Goal: Task Accomplishment & Management: Manage account settings

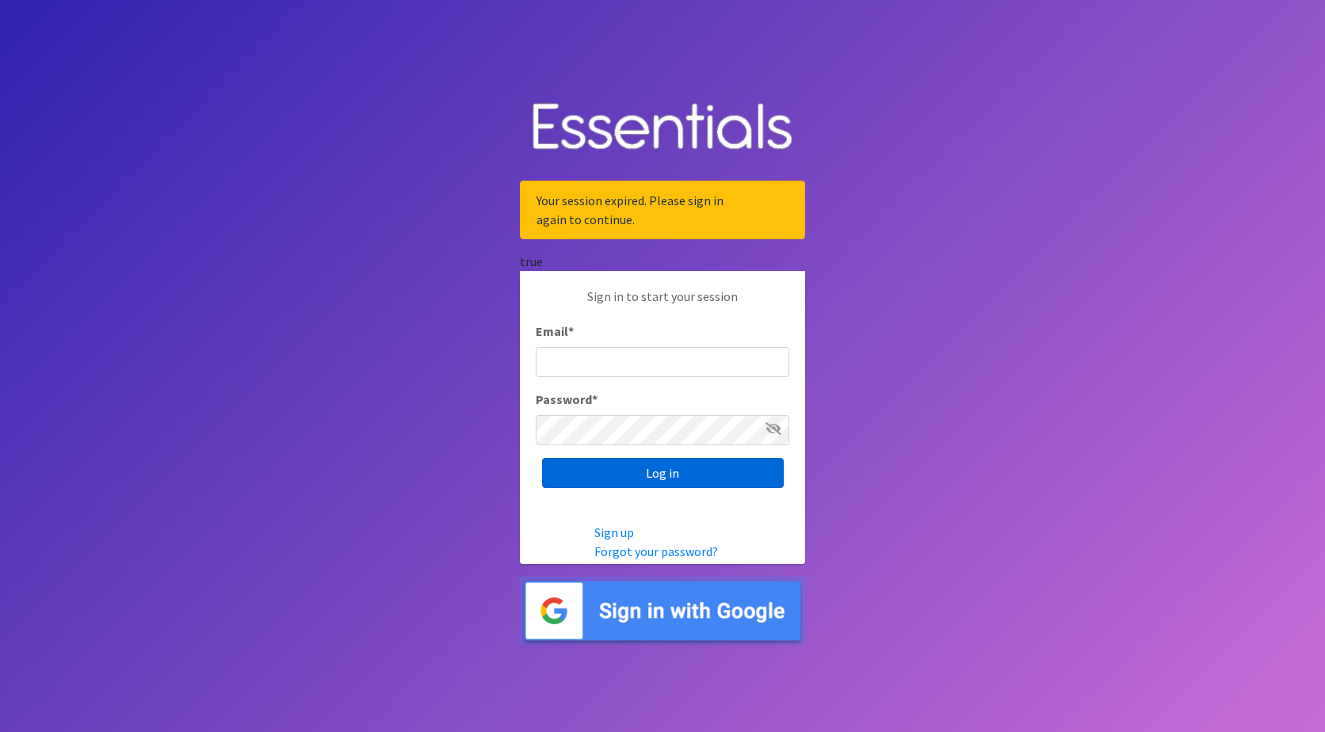
type input "jamie@nebraskadiaperbank.org"
click at [752, 475] on input "Log in" at bounding box center [663, 473] width 242 height 30
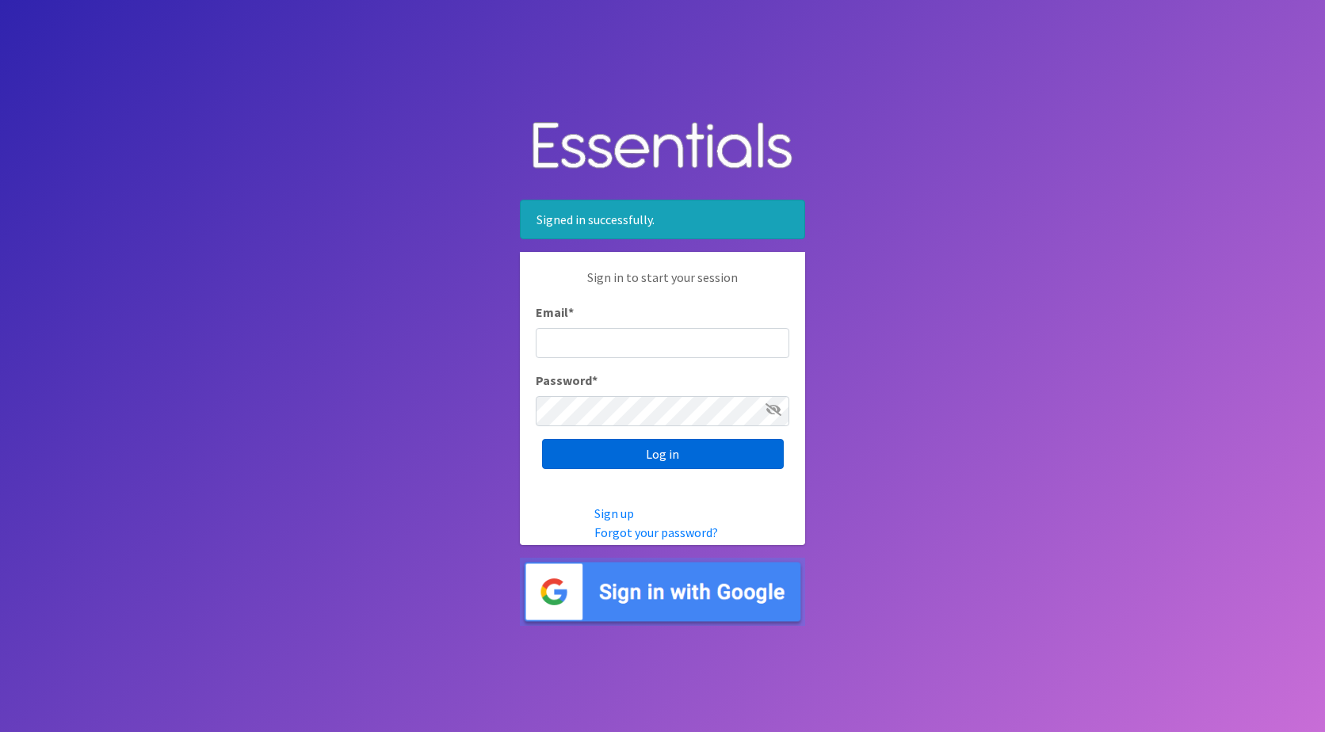
type input "[PERSON_NAME][EMAIL_ADDRESS][DOMAIN_NAME]"
click at [752, 452] on input "Log in" at bounding box center [663, 454] width 242 height 30
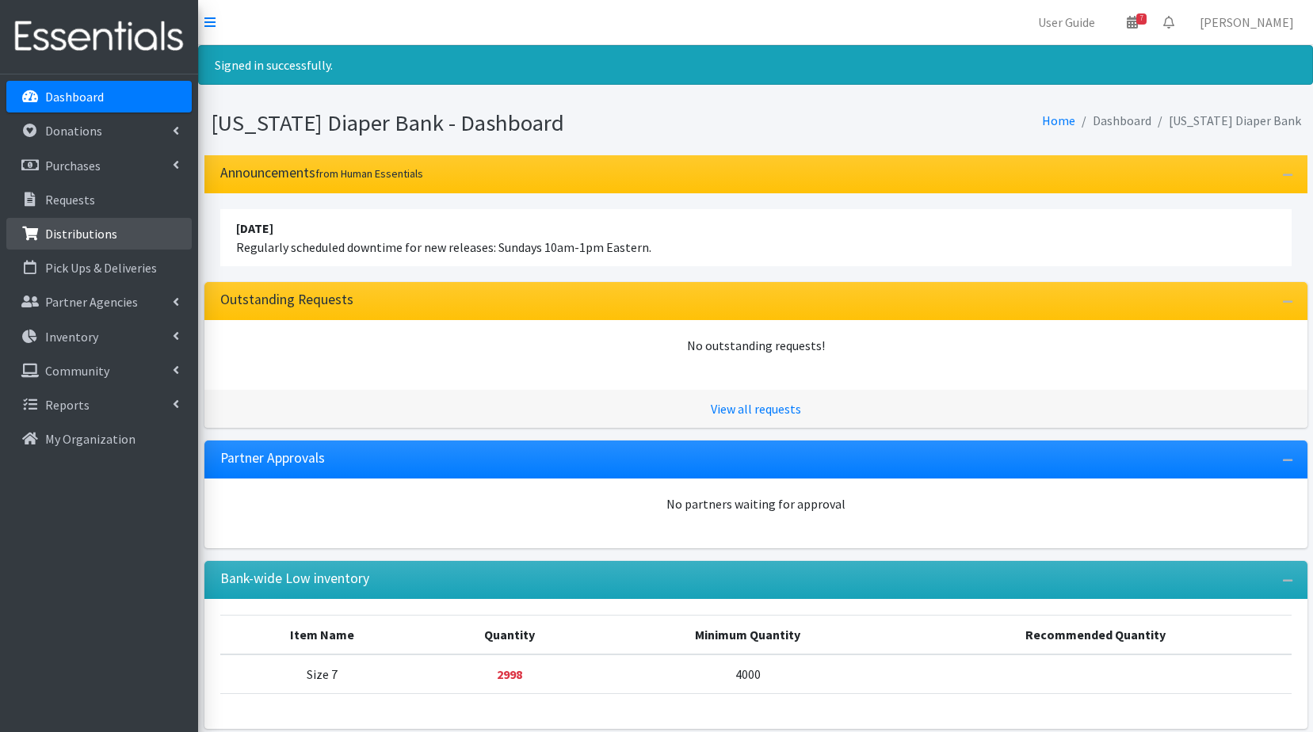
click at [82, 227] on p "Distributions" at bounding box center [81, 234] width 72 height 16
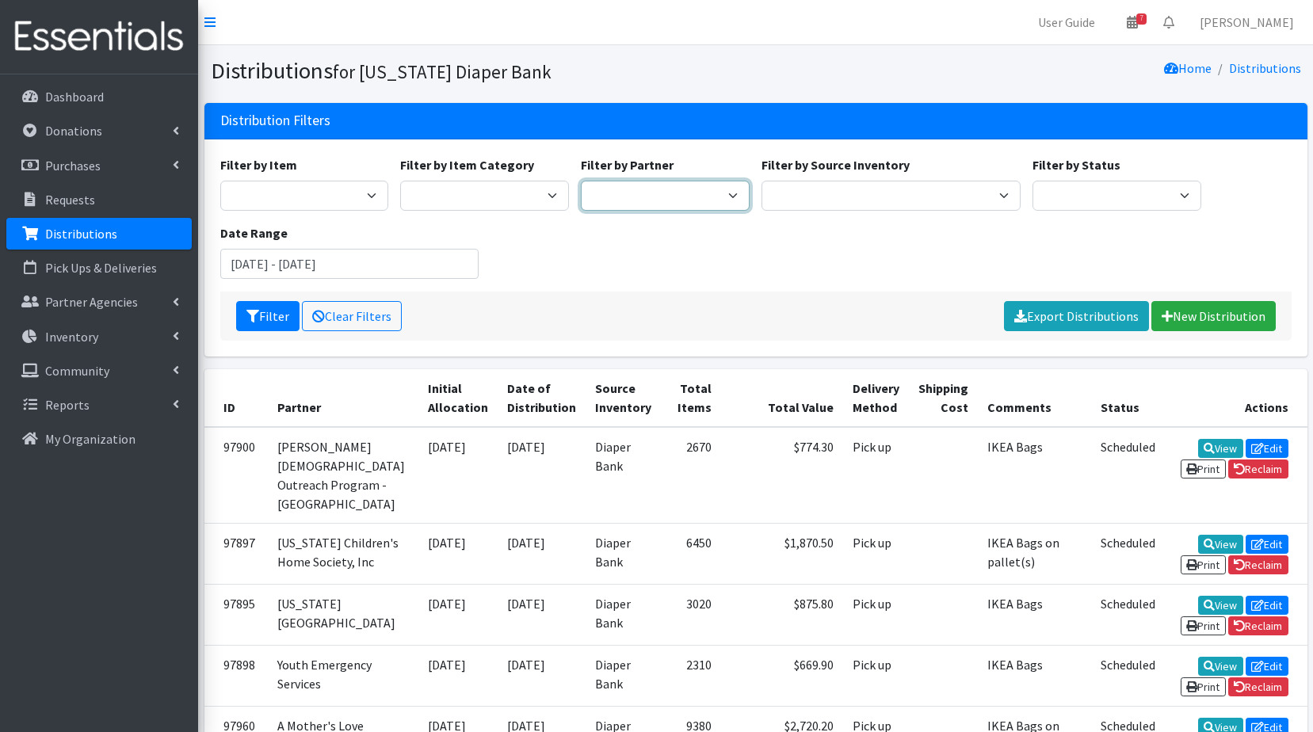
click at [608, 199] on select "Abide A Mother's Love BART - Benson Area Refugee Taskforce Big Brothers Big Sis…" at bounding box center [665, 196] width 169 height 30
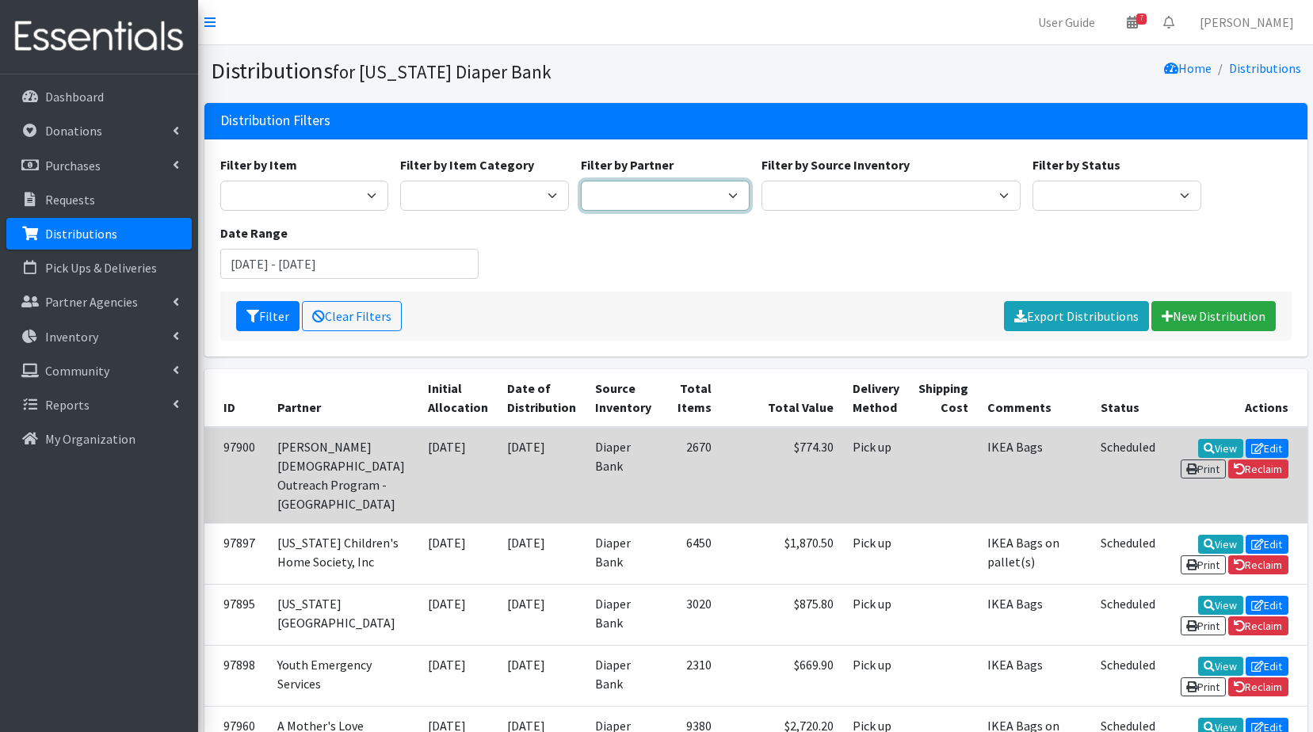
select select "4909"
click at [581, 181] on select "Abide A Mother's Love BART - Benson Area Refugee Taskforce Big Brothers Big Sis…" at bounding box center [665, 196] width 169 height 30
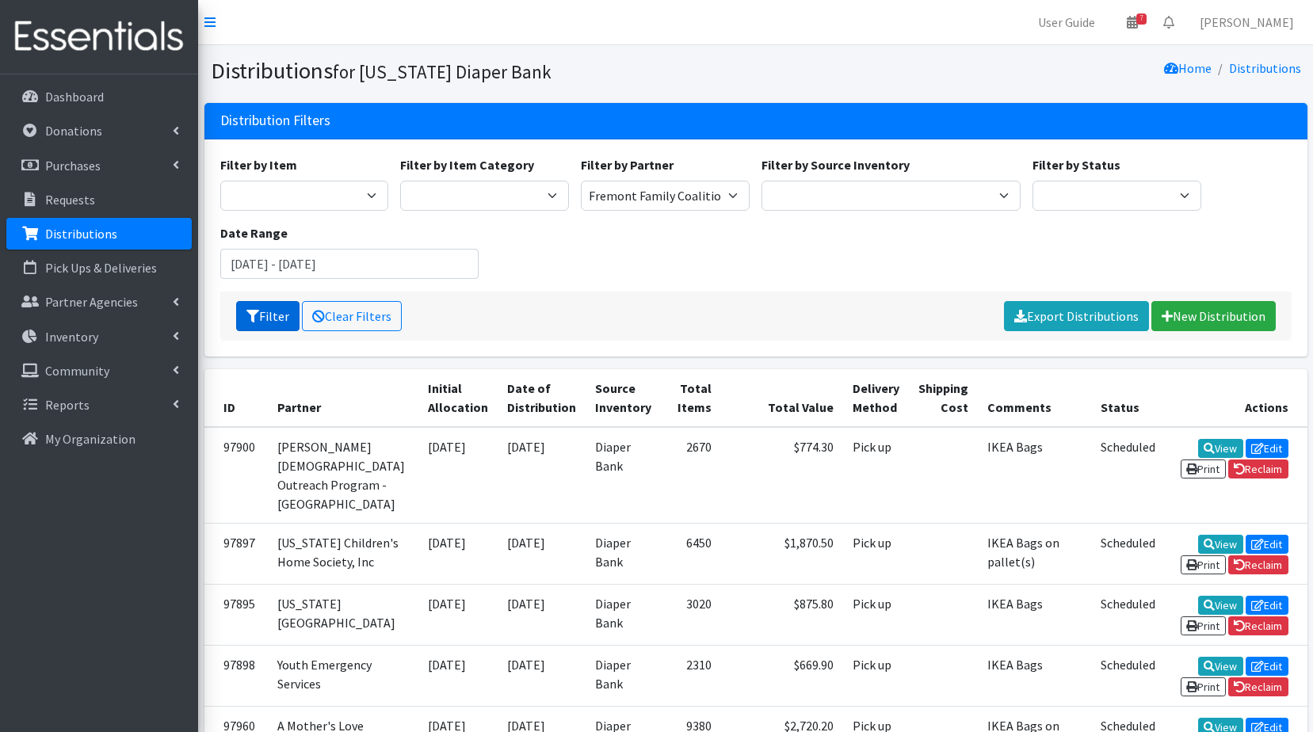
click at [268, 317] on button "Filter" at bounding box center [267, 316] width 63 height 30
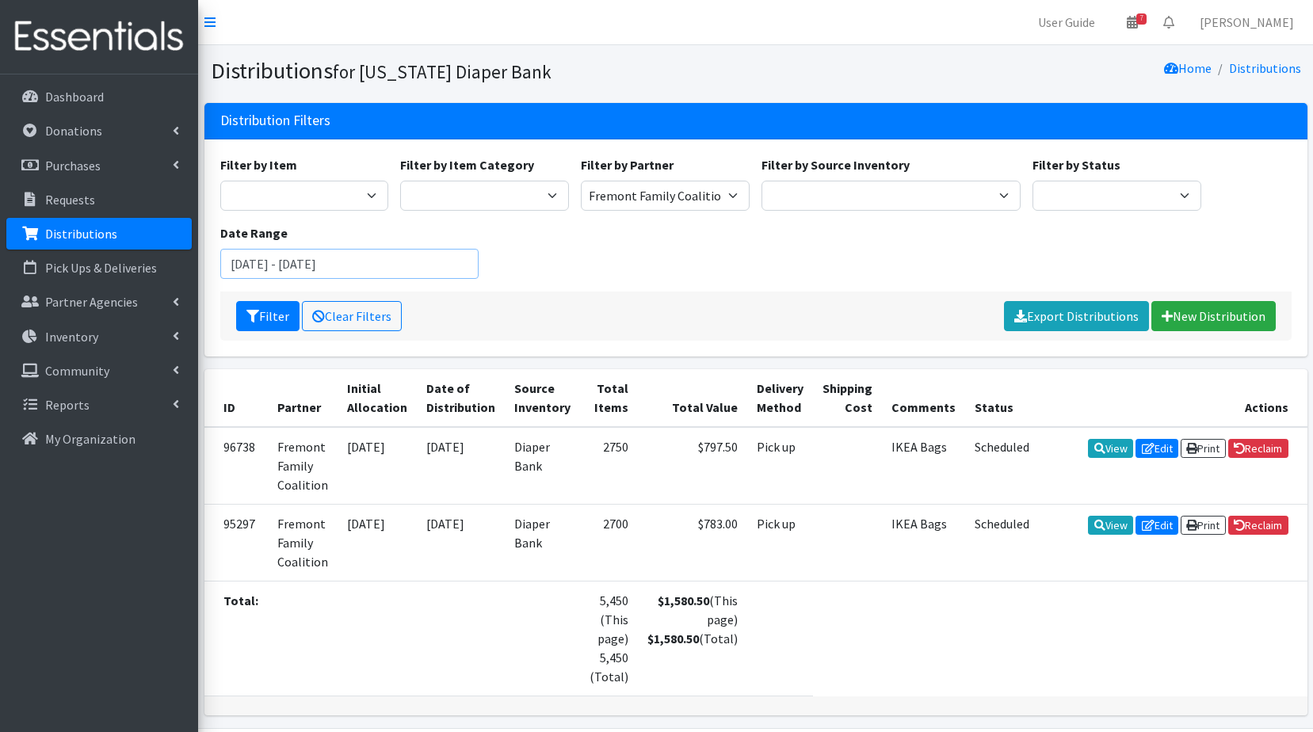
click at [412, 262] on input "[DATE] - [DATE]" at bounding box center [349, 264] width 259 height 30
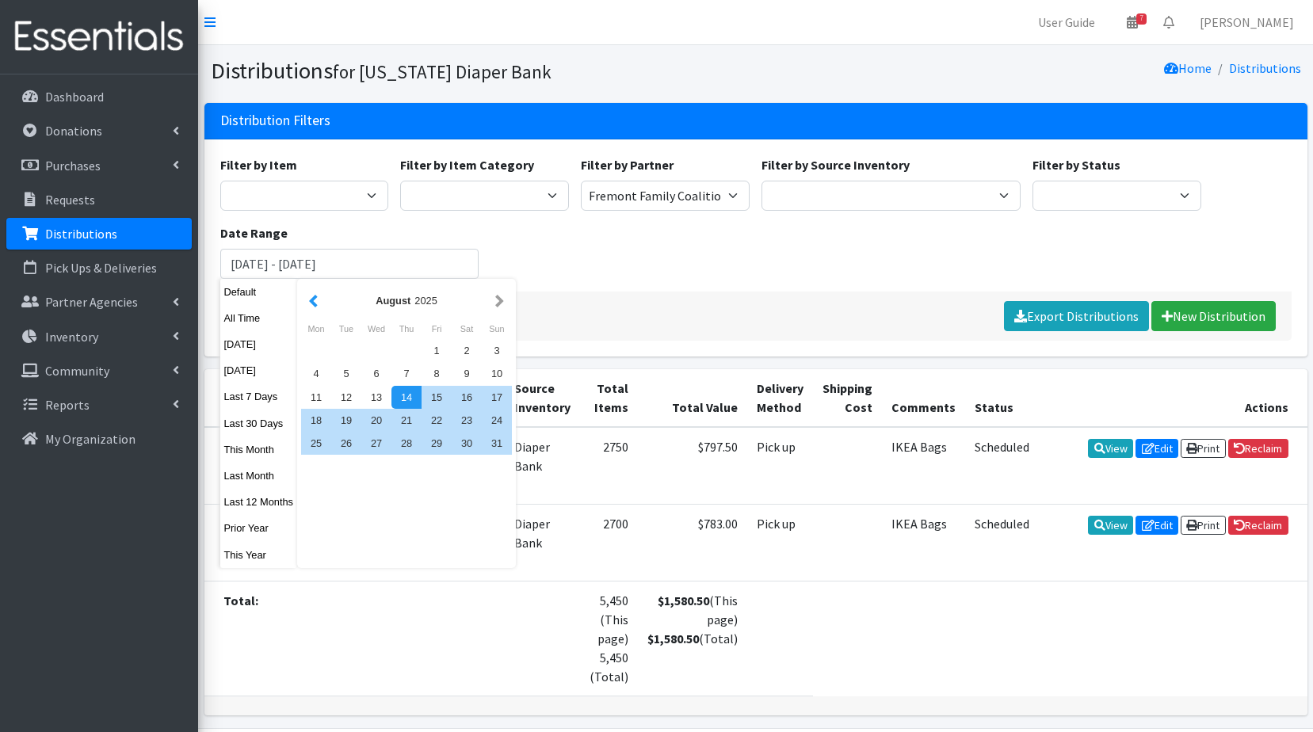
click at [312, 303] on button "button" at bounding box center [313, 301] width 17 height 20
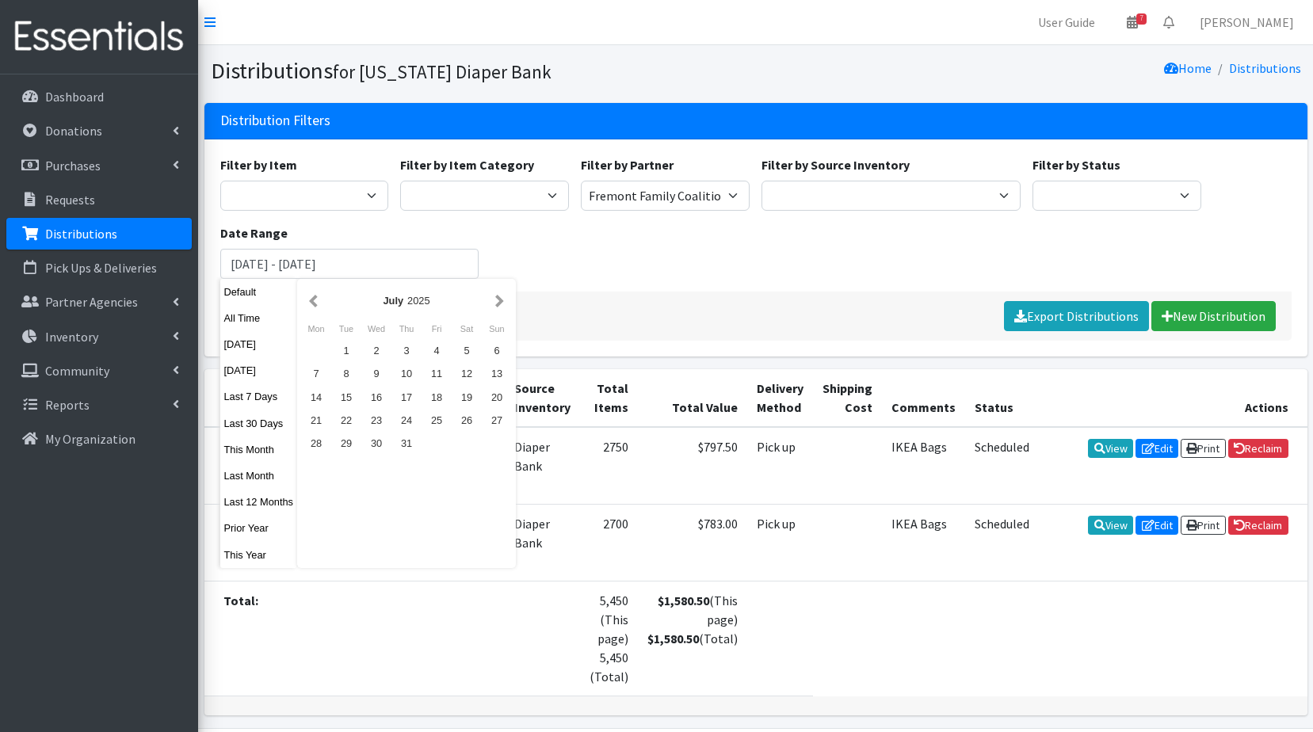
click at [312, 303] on button "button" at bounding box center [313, 301] width 17 height 20
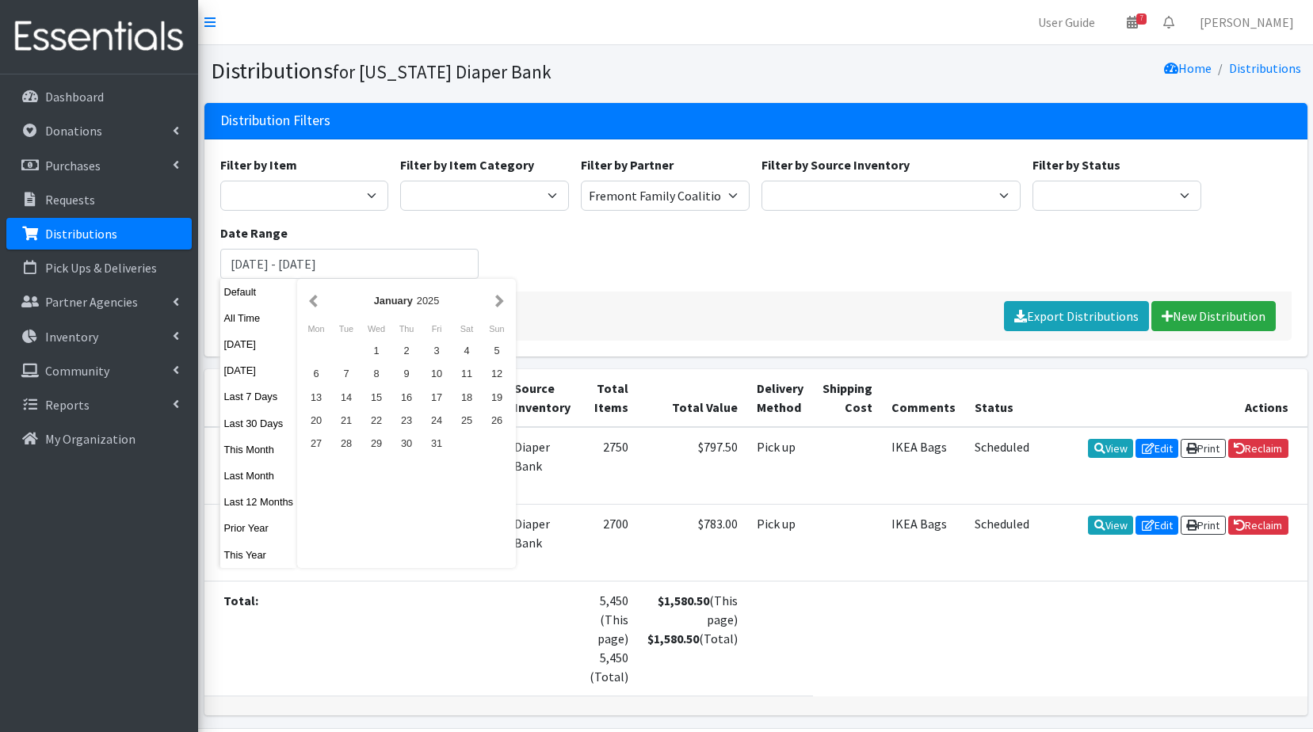
click at [312, 303] on button "button" at bounding box center [313, 301] width 17 height 20
click at [508, 296] on div "September 2024" at bounding box center [406, 301] width 211 height 36
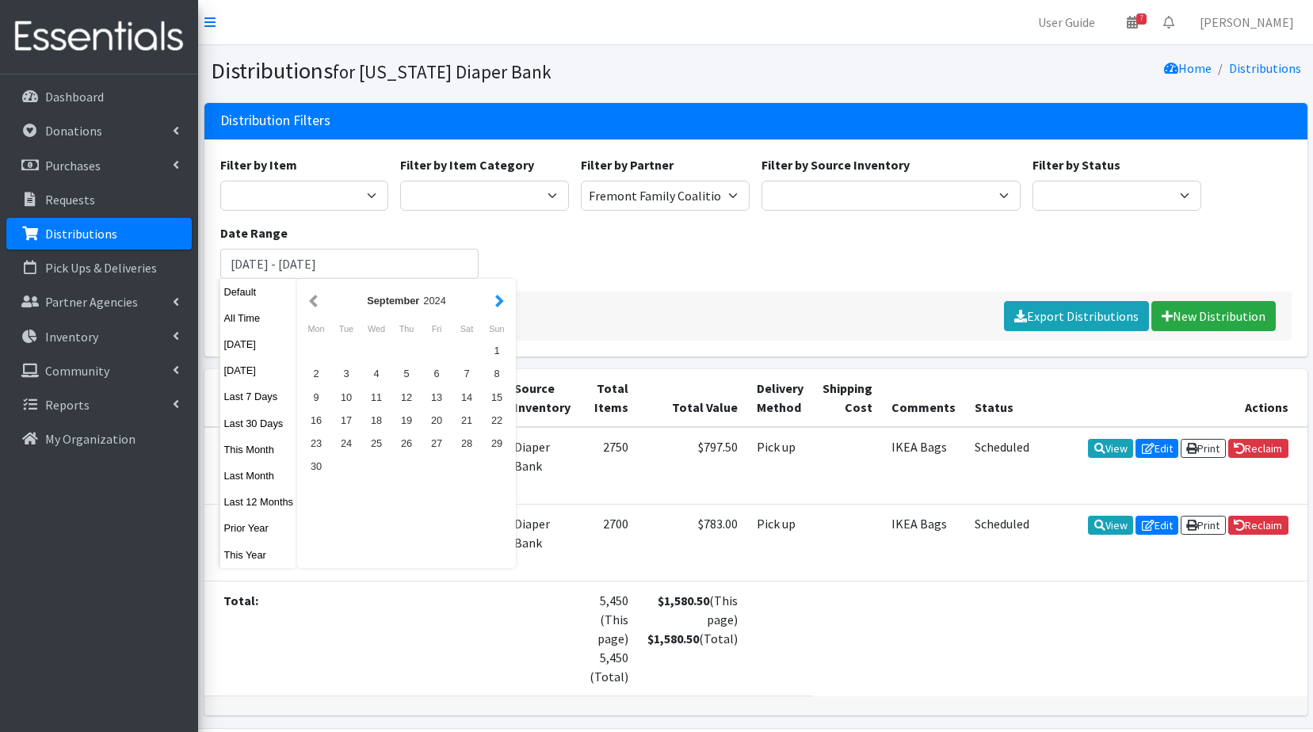
click at [498, 300] on button "button" at bounding box center [499, 301] width 17 height 20
click at [350, 403] on div "15" at bounding box center [346, 397] width 30 height 23
click at [493, 296] on button "button" at bounding box center [499, 301] width 17 height 20
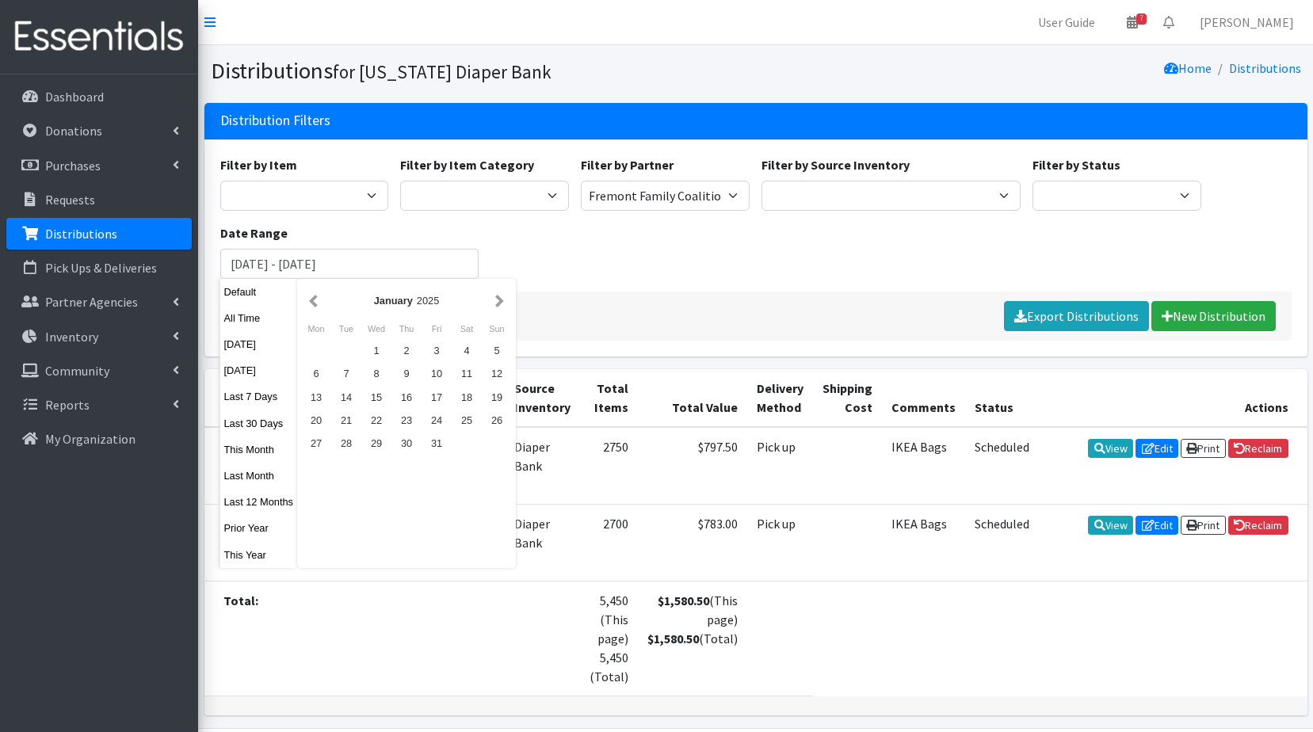
click at [493, 296] on button "button" at bounding box center [499, 301] width 17 height 20
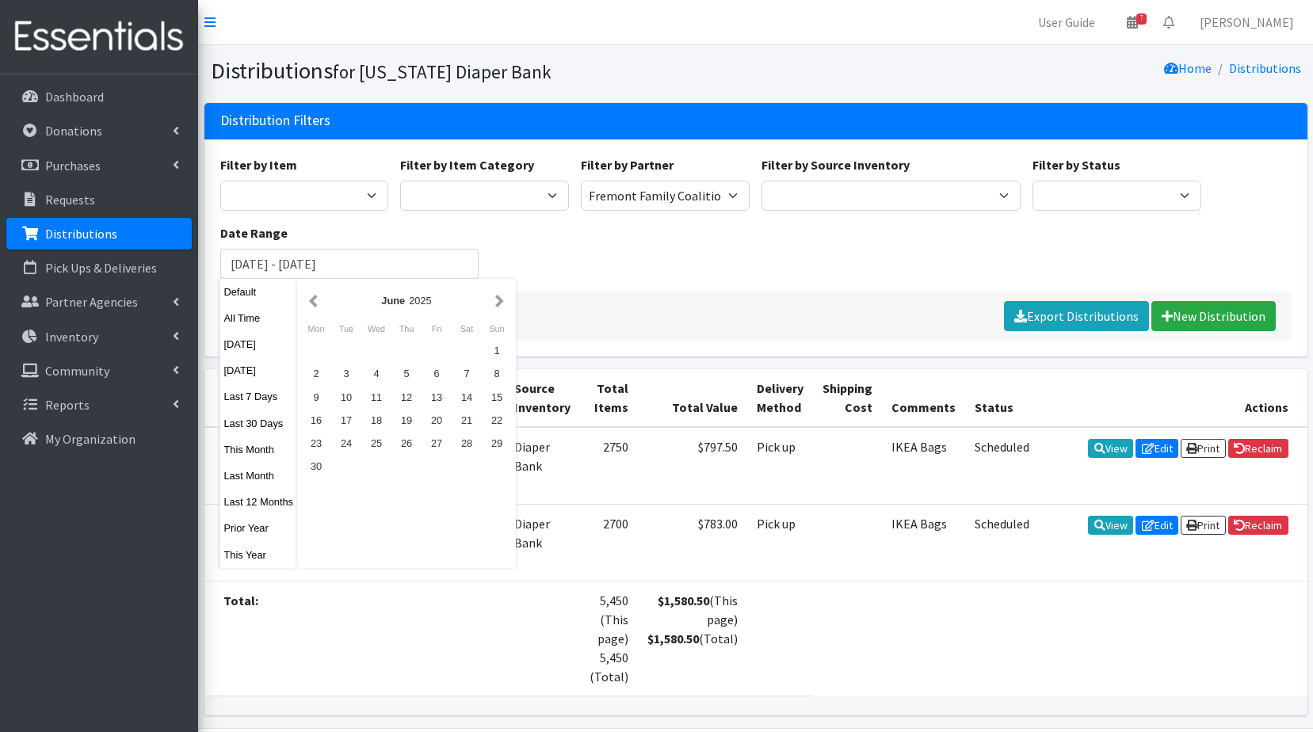
click at [493, 296] on button "button" at bounding box center [499, 301] width 17 height 20
click at [349, 399] on div "14" at bounding box center [346, 397] width 30 height 23
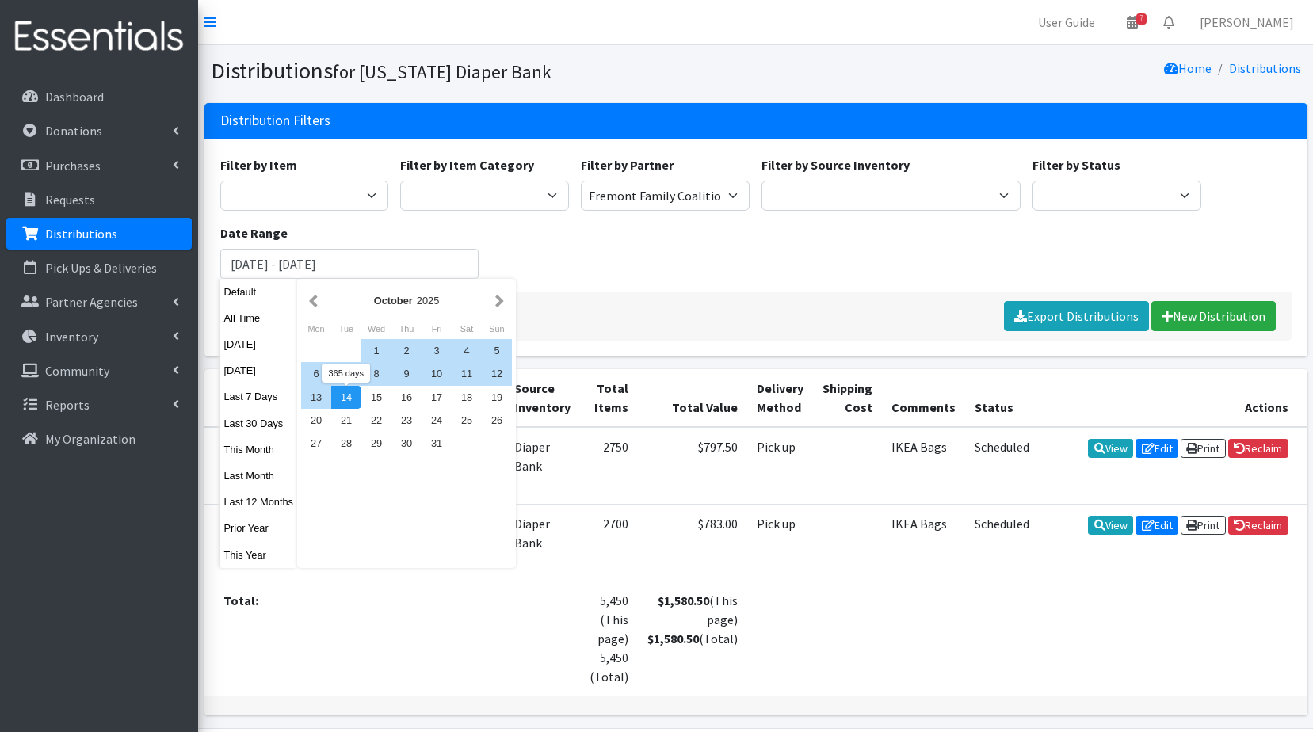
type input "[DATE] - [DATE]"
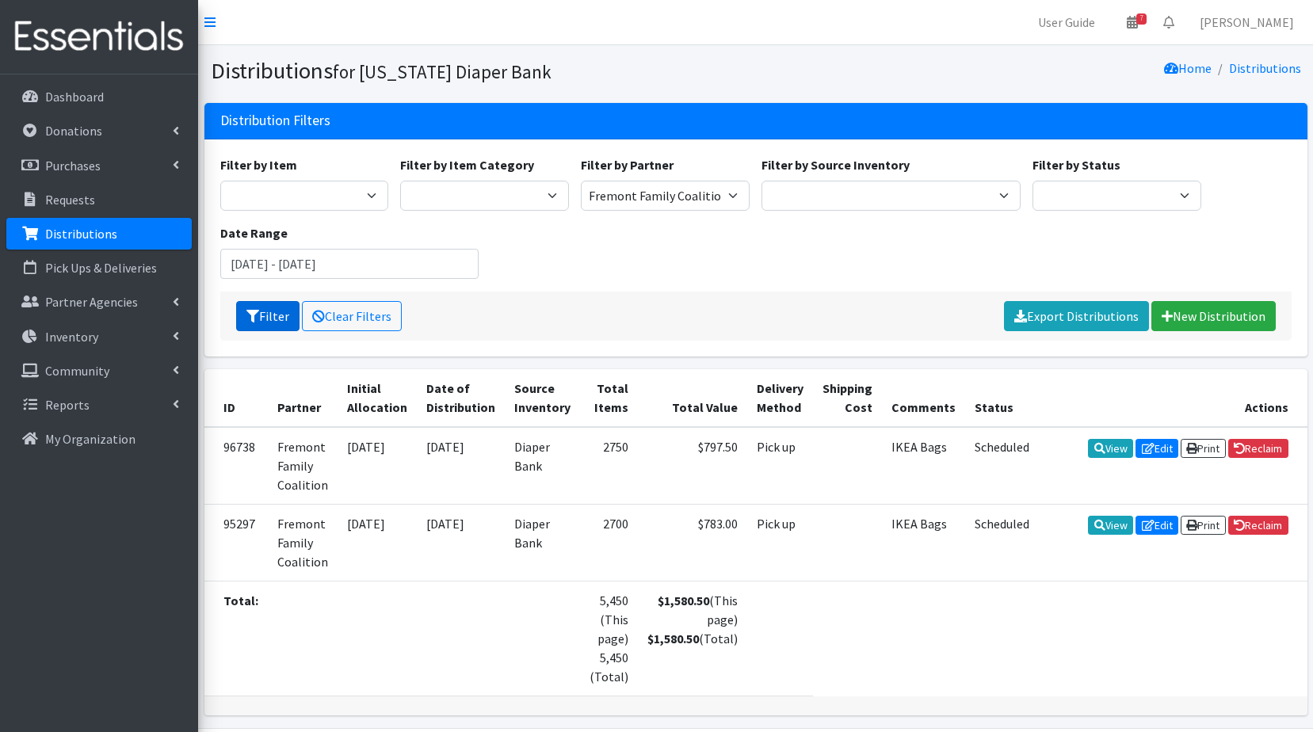
click at [288, 322] on button "Filter" at bounding box center [267, 316] width 63 height 30
